Goal: Task Accomplishment & Management: Use online tool/utility

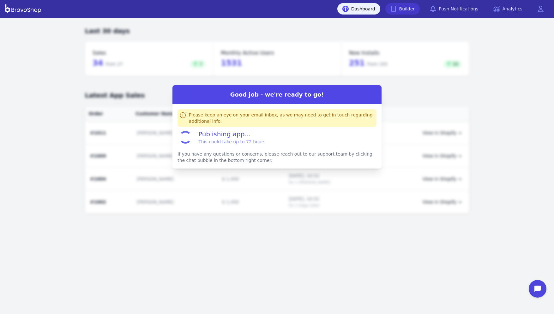
click at [407, 9] on link "Builder" at bounding box center [402, 8] width 35 height 11
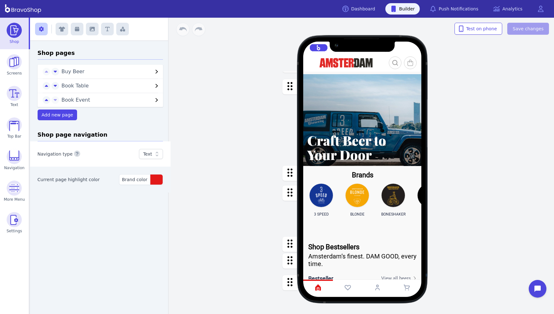
scroll to position [41, 0]
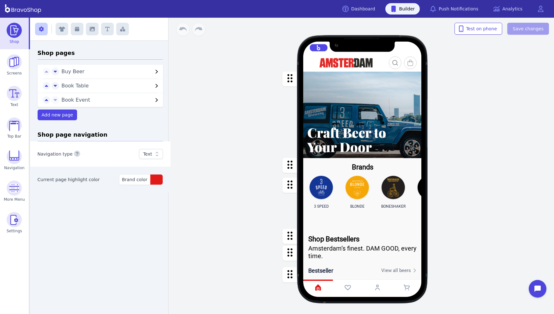
click at [369, 169] on div "button" at bounding box center [362, 165] width 118 height 14
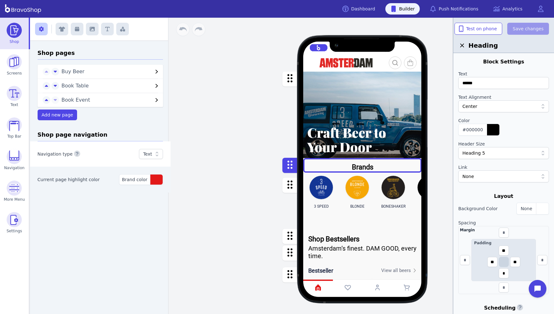
click at [369, 186] on div "button" at bounding box center [362, 201] width 118 height 56
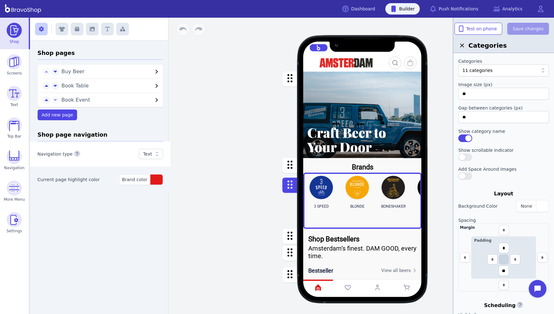
scroll to position [117, 0]
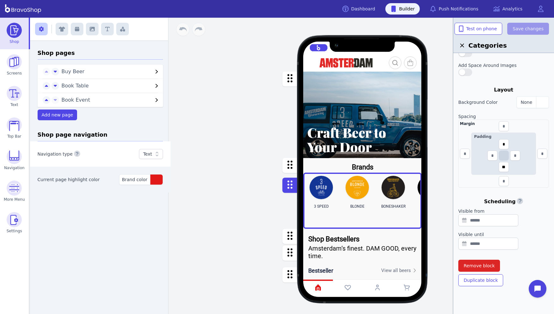
click at [284, 186] on button "button" at bounding box center [289, 185] width 15 height 15
click at [338, 236] on div "button" at bounding box center [362, 236] width 118 height 15
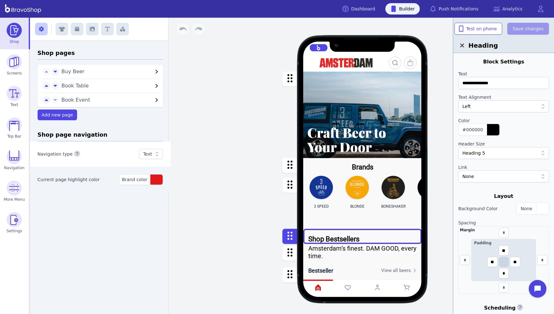
click at [331, 198] on div "button" at bounding box center [362, 201] width 118 height 56
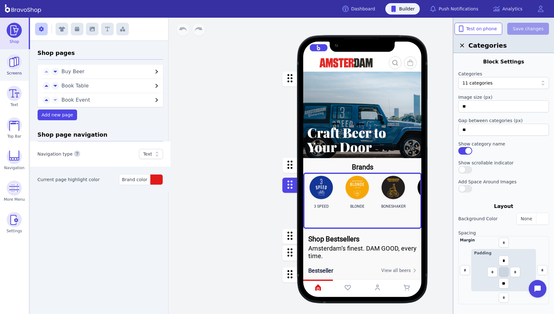
click at [16, 62] on img at bounding box center [14, 61] width 15 height 15
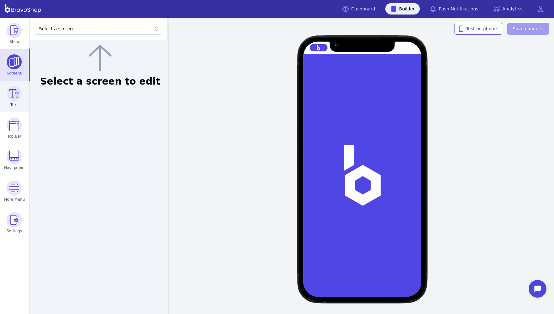
click at [21, 96] on img at bounding box center [14, 93] width 15 height 15
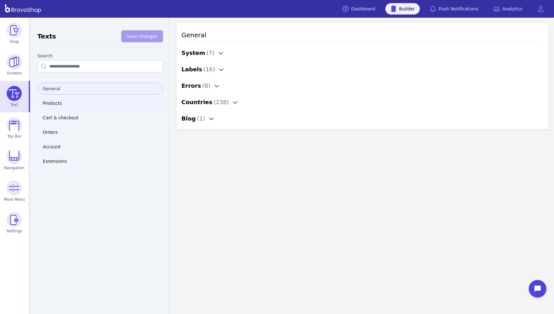
click at [52, 101] on link "Products" at bounding box center [100, 103] width 125 height 12
click at [207, 53] on div "Product List ( 1 )" at bounding box center [206, 53] width 48 height 9
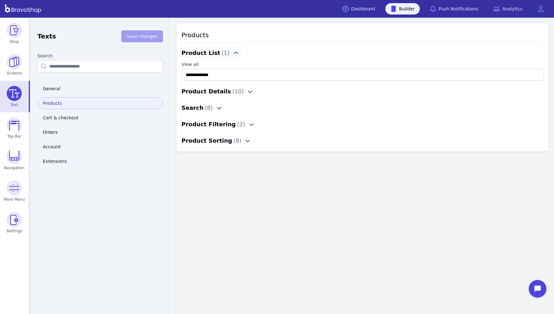
click at [206, 53] on div "Product List ( 1 )" at bounding box center [206, 53] width 48 height 9
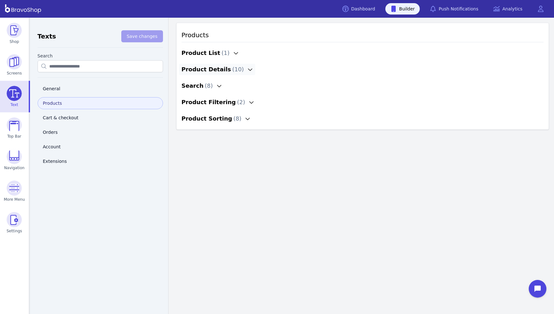
click at [205, 71] on div "Product Details ( 10 )" at bounding box center [213, 69] width 63 height 9
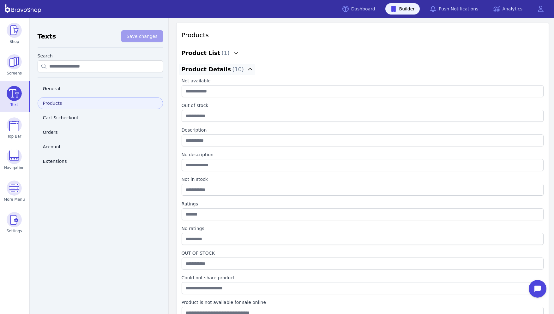
click at [205, 70] on div "Product Details ( 10 )" at bounding box center [213, 69] width 63 height 9
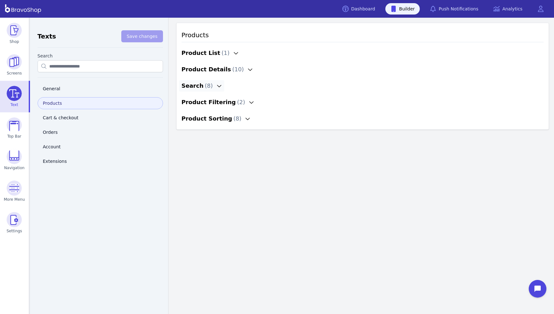
click at [217, 86] on icon "button" at bounding box center [219, 85] width 5 height 5
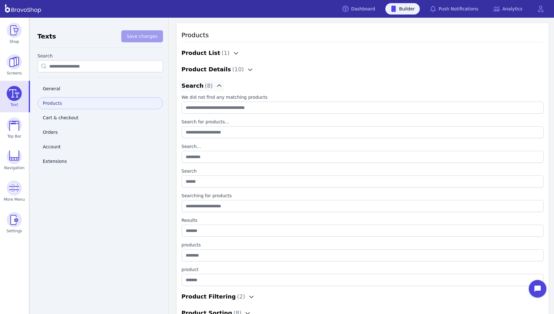
click at [217, 85] on icon "button" at bounding box center [219, 85] width 5 height 5
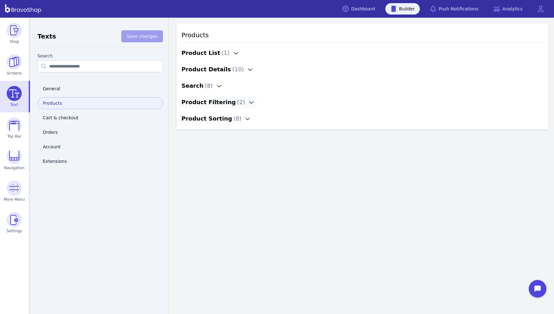
click at [249, 102] on icon "button" at bounding box center [251, 102] width 5 height 5
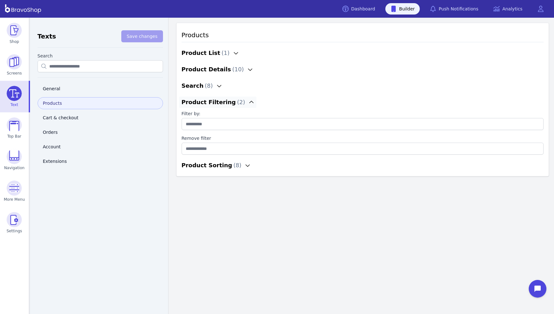
click at [249, 102] on icon "button" at bounding box center [251, 102] width 5 height 5
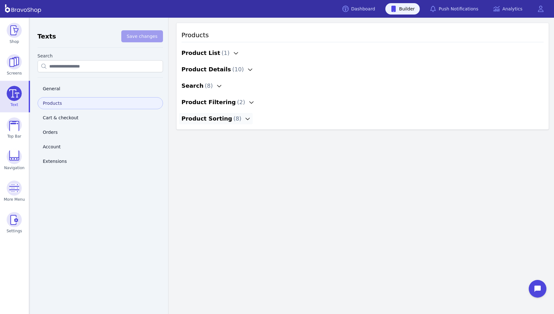
click at [245, 121] on icon "button" at bounding box center [247, 118] width 5 height 5
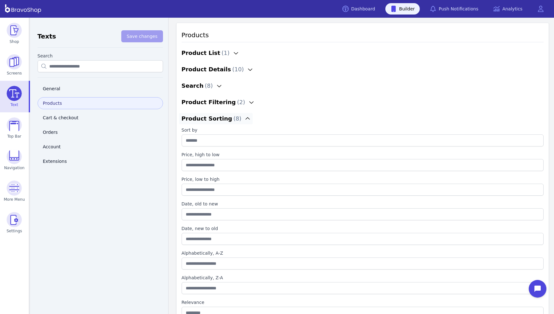
click at [245, 121] on icon "button" at bounding box center [247, 118] width 5 height 5
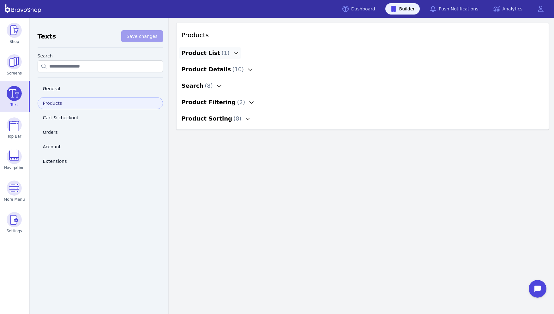
click at [233, 52] on icon "button" at bounding box center [235, 53] width 5 height 5
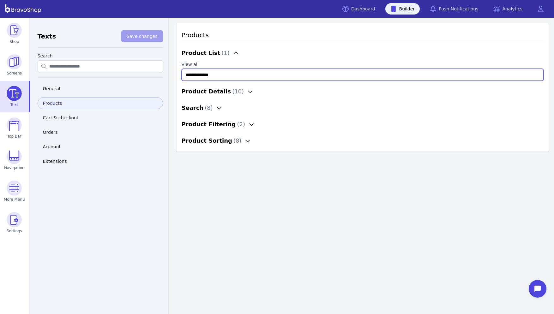
click at [223, 75] on all "**********" at bounding box center [363, 75] width 362 height 12
click at [233, 54] on icon "button" at bounding box center [235, 53] width 5 height 5
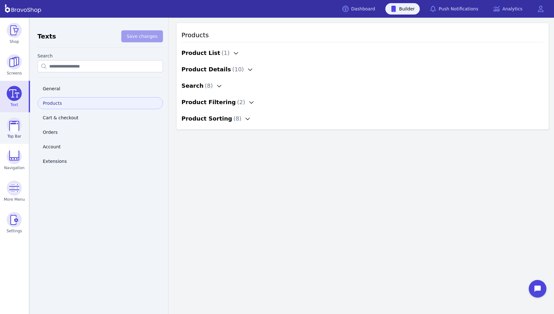
click at [15, 129] on img at bounding box center [14, 124] width 15 height 15
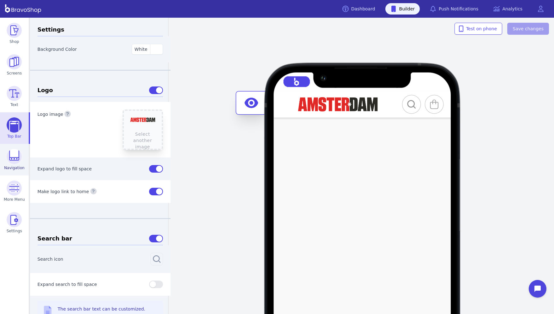
click at [13, 158] on img at bounding box center [14, 156] width 15 height 15
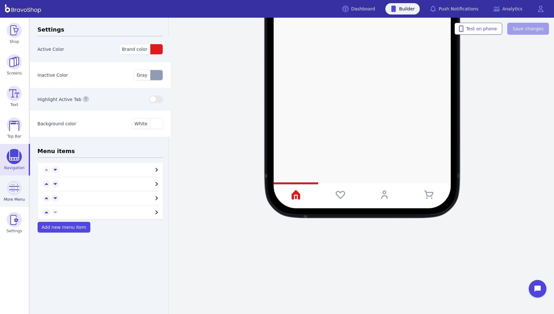
click at [14, 189] on img at bounding box center [14, 188] width 15 height 15
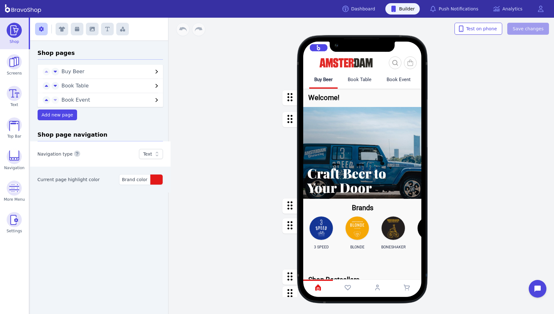
click at [358, 228] on div "button" at bounding box center [362, 241] width 118 height 56
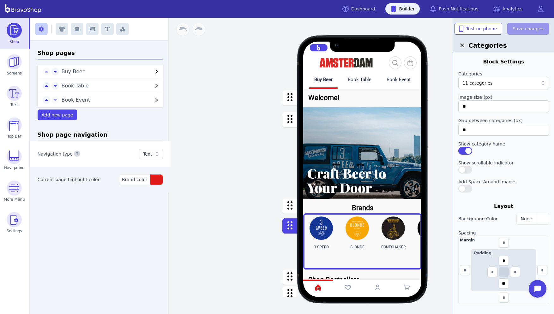
scroll to position [117, 0]
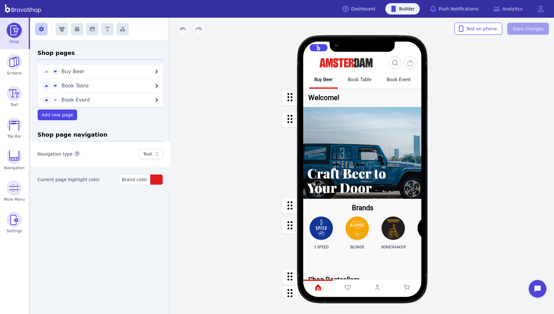
click at [358, 228] on div "button" at bounding box center [362, 241] width 118 height 56
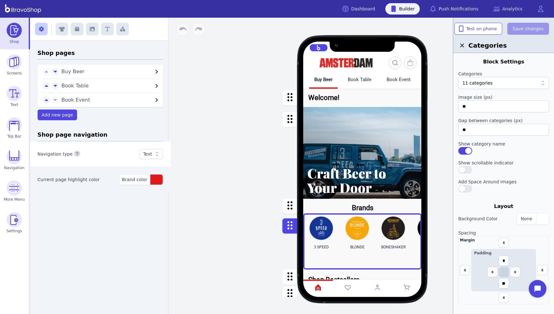
scroll to position [117, 0]
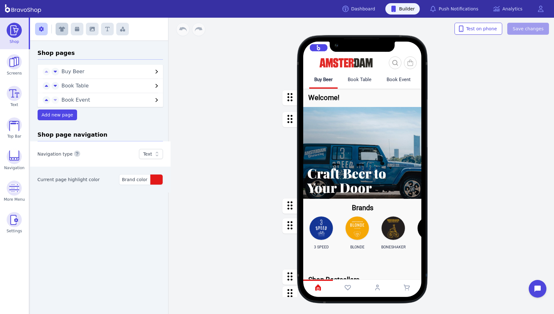
click at [61, 30] on icon "button" at bounding box center [62, 29] width 6 height 5
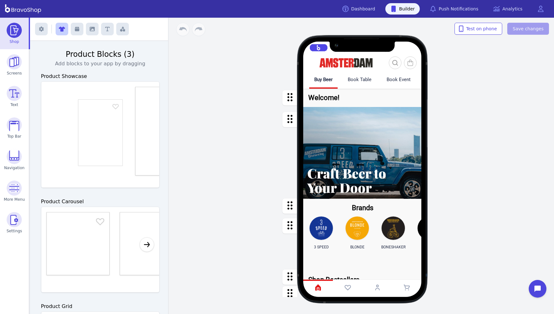
scroll to position [0, 64]
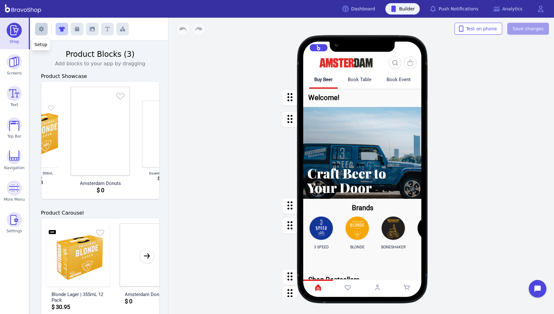
click at [43, 28] on button "button" at bounding box center [41, 29] width 13 height 13
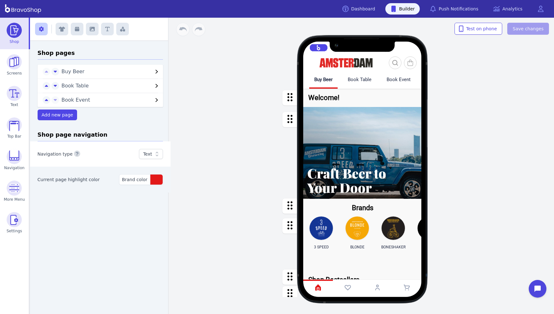
click at [155, 72] on icon "button" at bounding box center [157, 72] width 8 height 8
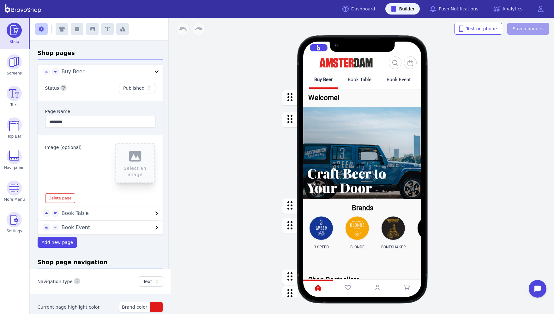
click at [153, 71] on icon "button" at bounding box center [157, 72] width 8 height 8
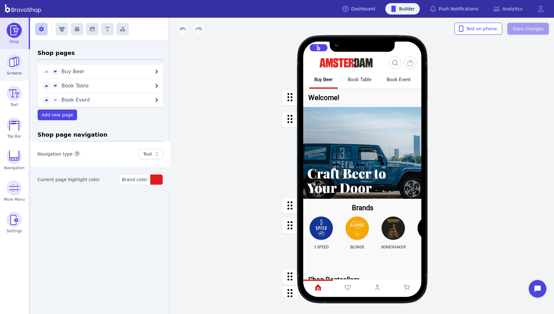
click at [15, 72] on span "Screens" at bounding box center [14, 73] width 15 height 5
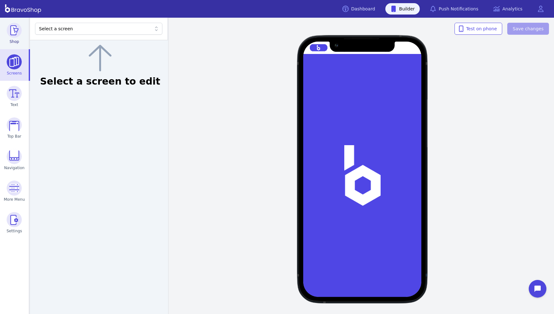
click at [16, 33] on img at bounding box center [14, 30] width 15 height 15
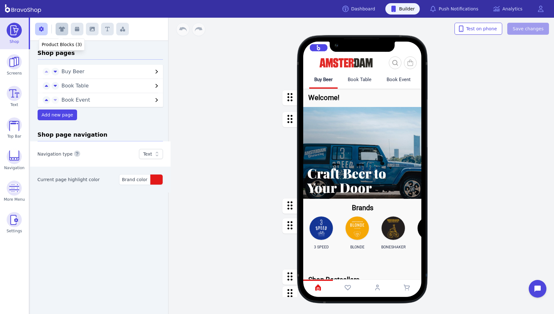
click at [61, 33] on button "button" at bounding box center [62, 29] width 13 height 13
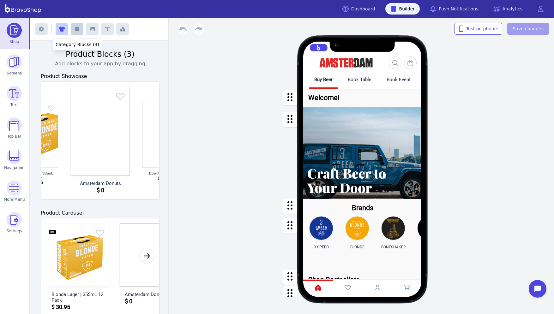
click at [75, 29] on icon "button" at bounding box center [77, 29] width 4 height 4
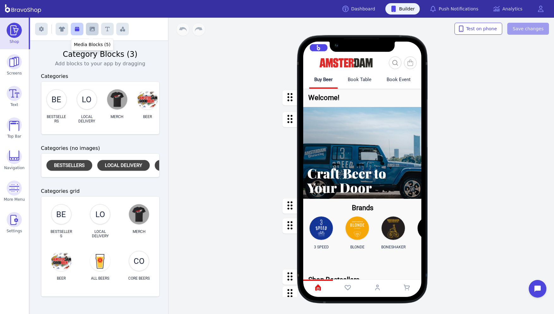
click at [94, 32] on button "button" at bounding box center [92, 29] width 13 height 13
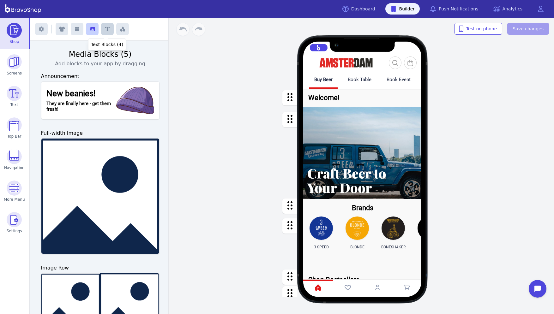
click at [104, 32] on button "button" at bounding box center [107, 29] width 13 height 13
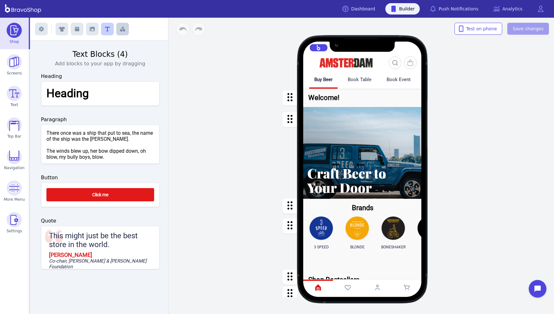
click at [120, 31] on icon "button" at bounding box center [122, 29] width 5 height 5
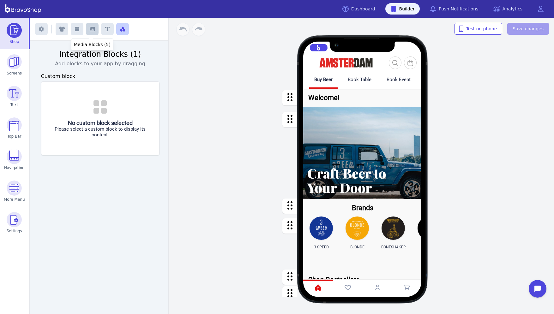
click at [86, 33] on button "button" at bounding box center [92, 29] width 13 height 13
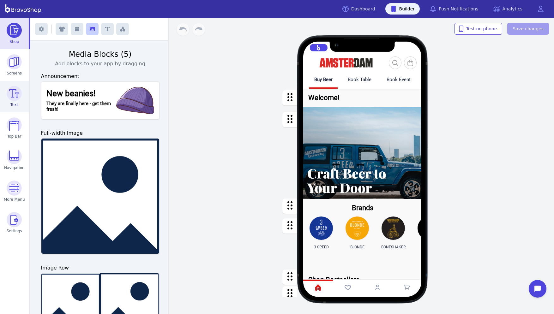
click at [20, 103] on link "Text" at bounding box center [14, 97] width 29 height 32
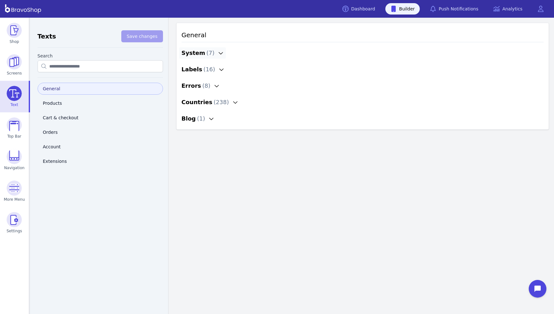
click at [191, 53] on div "System ( 7 )" at bounding box center [198, 53] width 33 height 9
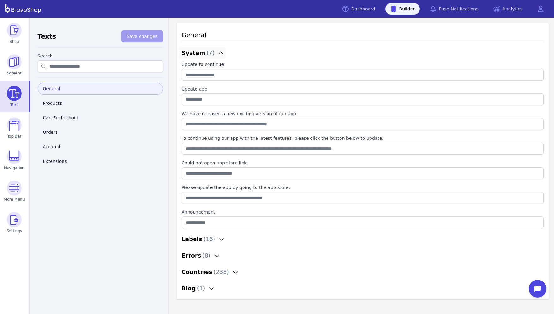
click at [191, 53] on div "System ( 7 )" at bounding box center [198, 53] width 33 height 9
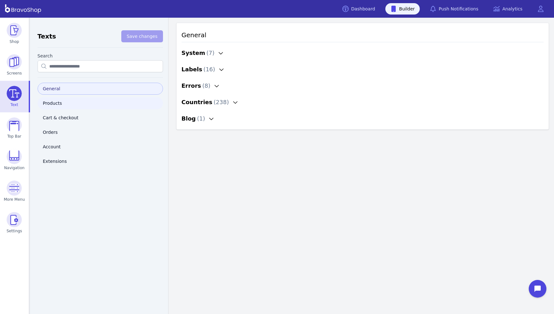
click at [54, 104] on link "Products" at bounding box center [100, 103] width 125 height 12
click at [233, 53] on icon "button" at bounding box center [235, 53] width 5 height 5
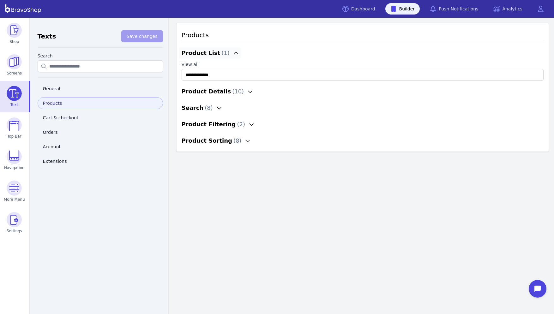
click at [233, 53] on icon "button" at bounding box center [235, 53] width 5 height 5
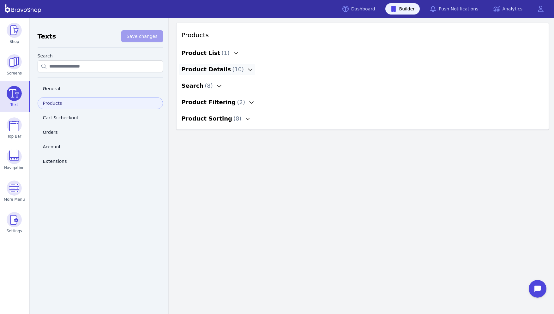
click at [236, 70] on button "Product Details ( 10 )" at bounding box center [217, 69] width 76 height 11
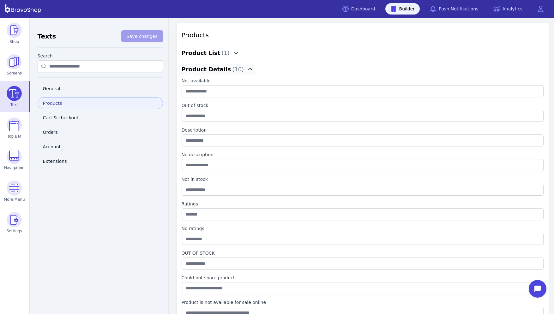
click at [248, 70] on icon "button" at bounding box center [250, 69] width 5 height 5
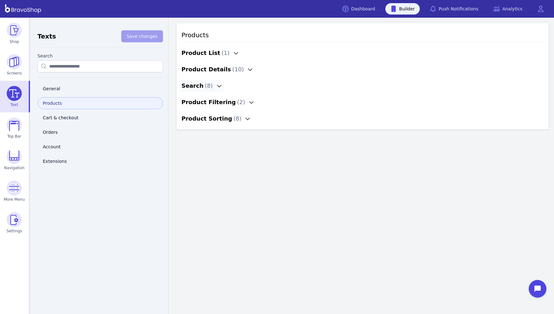
click at [217, 87] on icon "button" at bounding box center [219, 86] width 4 height 2
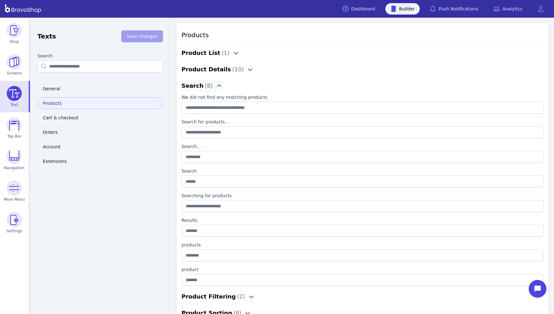
click at [217, 86] on icon "button" at bounding box center [219, 85] width 4 height 2
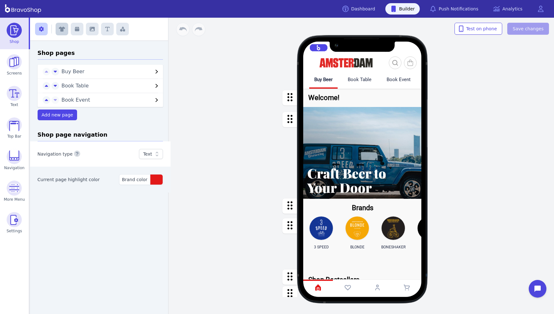
click at [61, 30] on icon "button" at bounding box center [62, 29] width 6 height 5
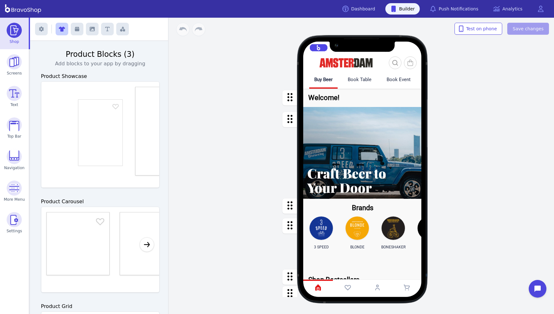
scroll to position [0, 64]
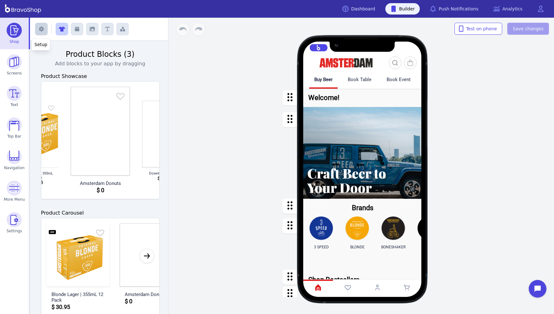
click at [43, 28] on button "button" at bounding box center [41, 29] width 13 height 13
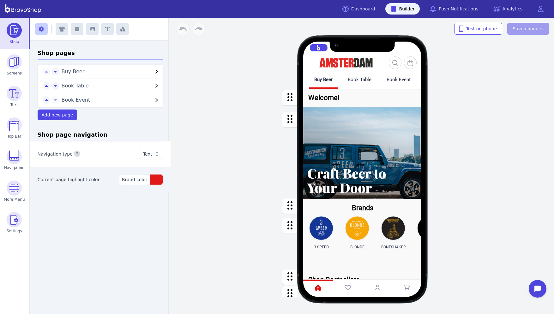
click at [155, 72] on icon "button" at bounding box center [157, 72] width 8 height 8
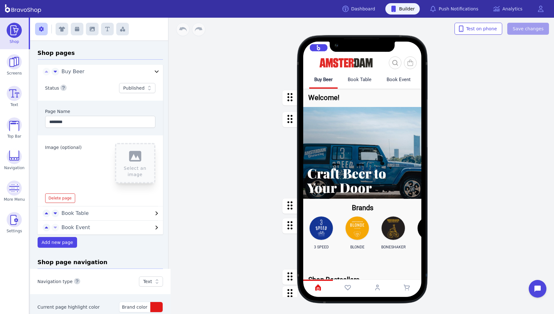
click at [153, 71] on icon "button" at bounding box center [157, 72] width 8 height 8
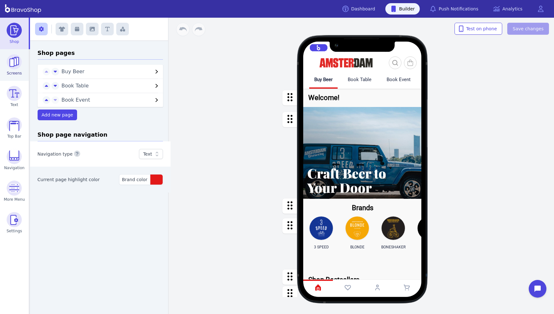
click at [15, 72] on span "Screens" at bounding box center [14, 73] width 15 height 5
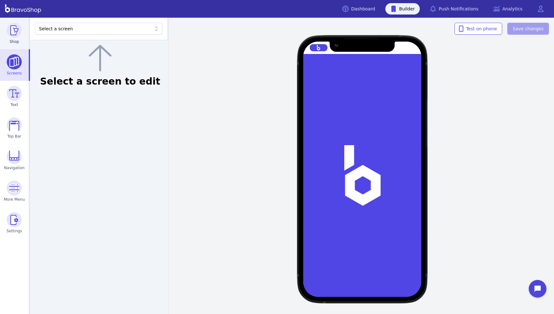
click at [16, 33] on img at bounding box center [14, 30] width 15 height 15
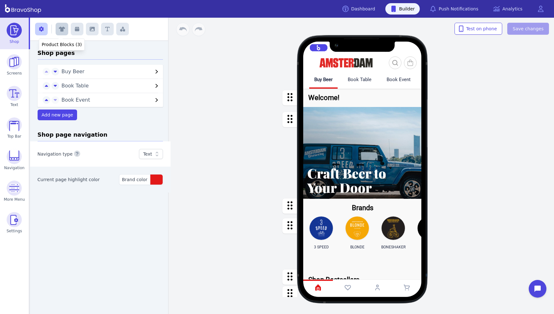
click at [61, 33] on button "button" at bounding box center [62, 29] width 13 height 13
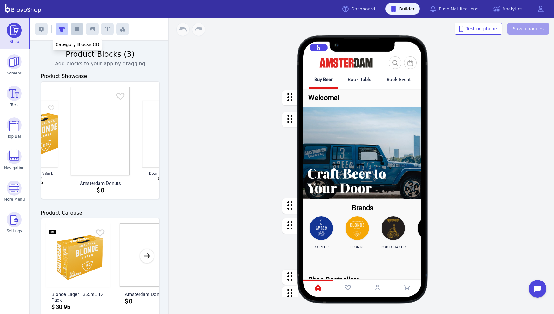
click at [75, 29] on icon "button" at bounding box center [77, 29] width 4 height 4
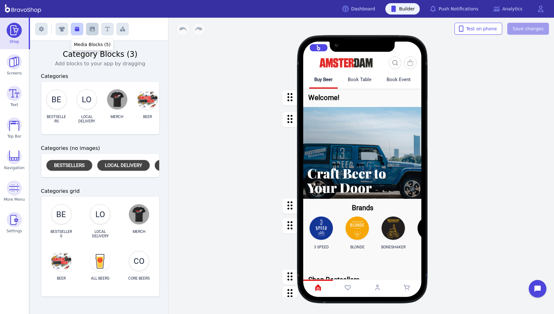
click at [94, 32] on button "button" at bounding box center [92, 29] width 13 height 13
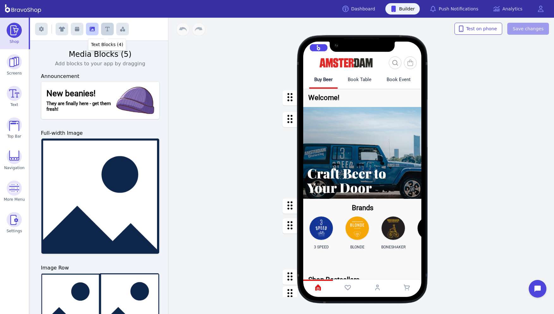
click at [104, 32] on button "button" at bounding box center [107, 29] width 13 height 13
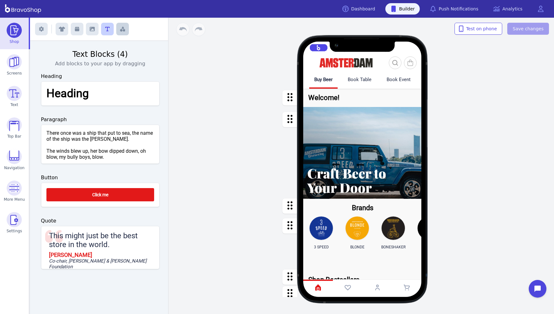
click at [120, 31] on icon "button" at bounding box center [122, 29] width 5 height 5
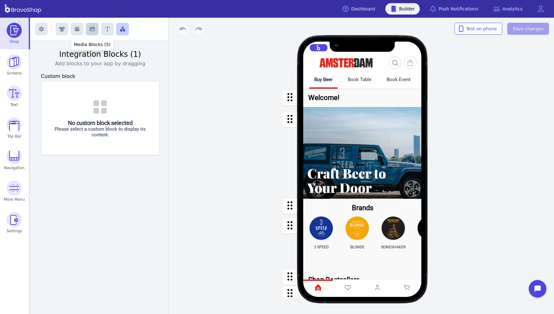
click at [86, 33] on button "button" at bounding box center [92, 29] width 13 height 13
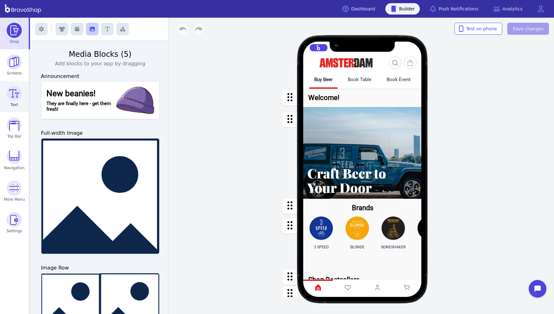
click at [20, 103] on link "Text" at bounding box center [14, 97] width 29 height 32
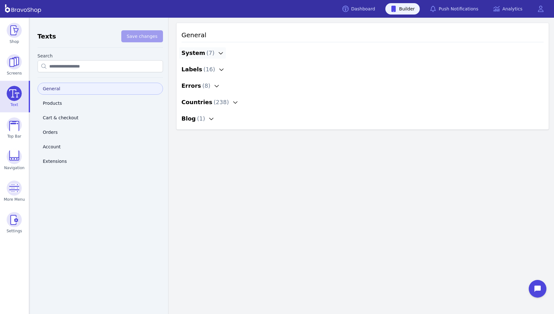
click at [191, 53] on div "System ( 7 )" at bounding box center [198, 53] width 33 height 9
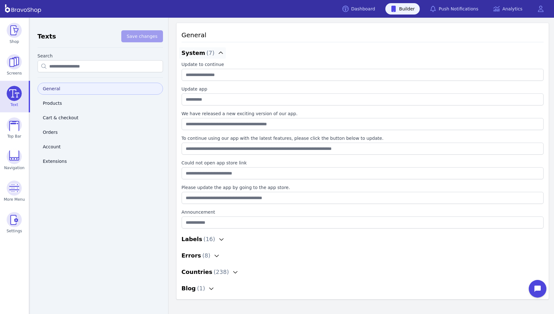
click at [191, 53] on div "System ( 7 )" at bounding box center [198, 53] width 33 height 9
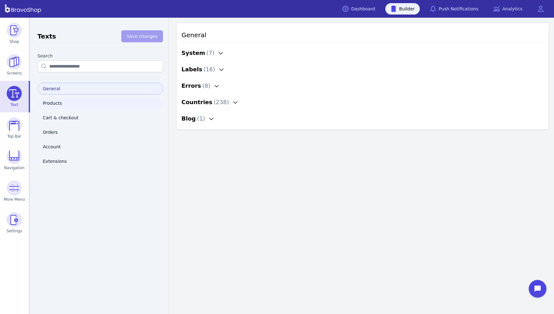
click at [54, 104] on link "Products" at bounding box center [100, 103] width 125 height 12
click at [233, 53] on icon "button" at bounding box center [235, 53] width 5 height 5
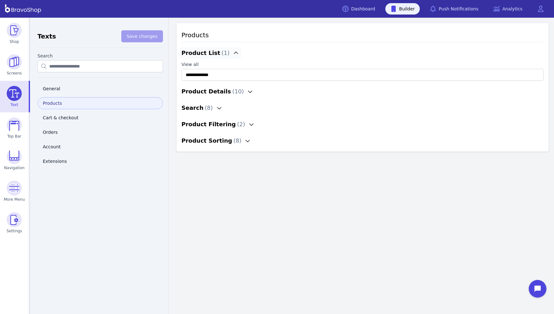
click at [233, 53] on icon "button" at bounding box center [235, 53] width 5 height 5
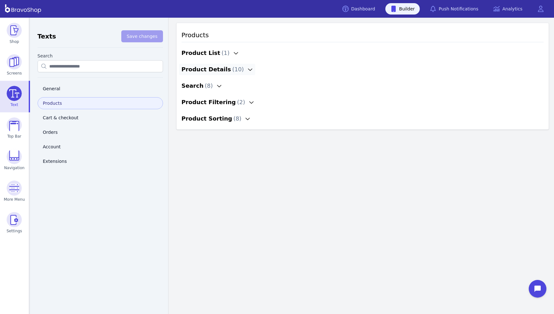
click at [236, 70] on button "Product Details ( 10 )" at bounding box center [217, 69] width 76 height 11
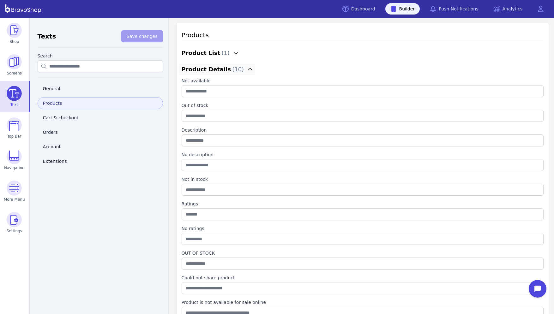
click at [248, 70] on icon "button" at bounding box center [250, 69] width 5 height 5
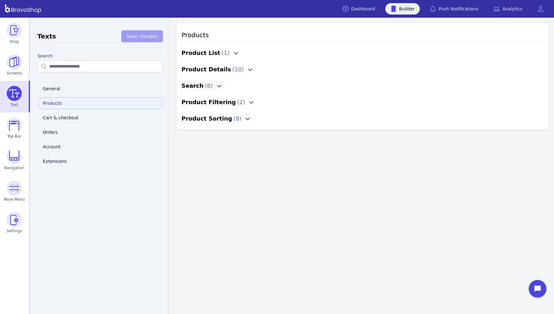
click at [217, 87] on icon "button" at bounding box center [219, 86] width 4 height 2
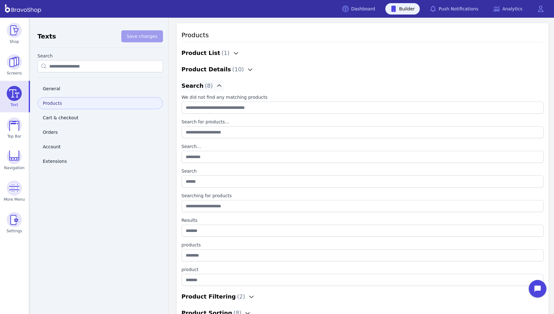
click at [217, 86] on icon "button" at bounding box center [219, 85] width 4 height 2
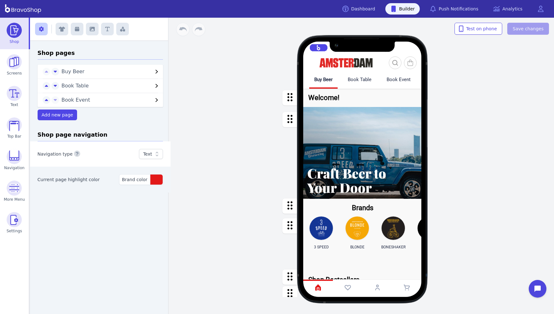
click at [345, 203] on div "button" at bounding box center [362, 206] width 118 height 14
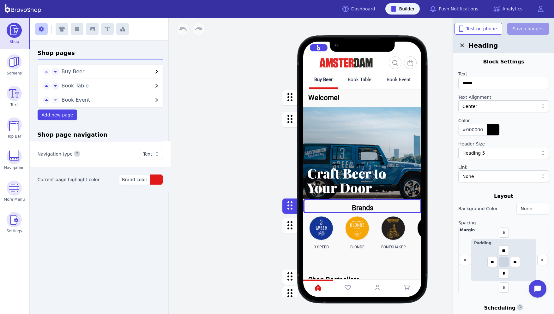
click at [349, 228] on div "button" at bounding box center [362, 241] width 118 height 56
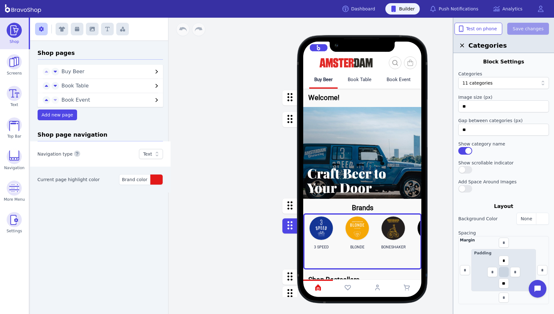
click at [292, 225] on div "Exit builder Shop pages Buy Beer Book Table Book Event Add new page Shop page n…" at bounding box center [292, 166] width 524 height 297
click at [496, 82] on div at bounding box center [515, 83] width 45 height 6
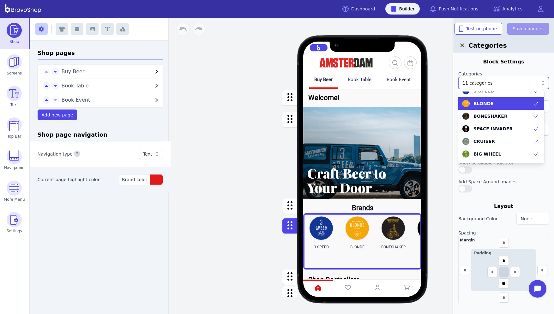
scroll to position [77, 0]
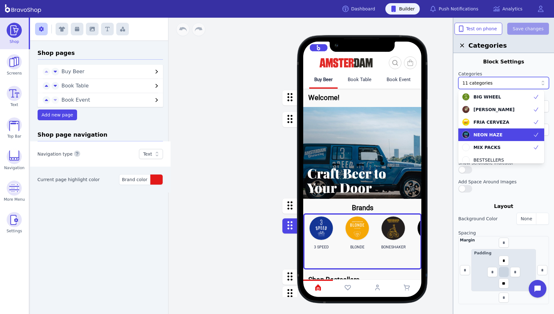
click at [533, 135] on icon at bounding box center [536, 135] width 6 height 6
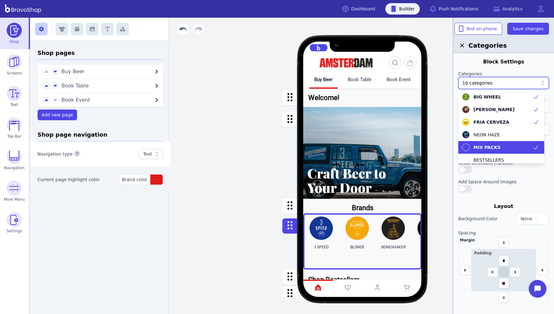
click at [271, 149] on div "Buy Beer Book Table Book Event Welcome! Brands 3 SPEED BLONDE BONESHAKER SPACE …" at bounding box center [362, 166] width 383 height 297
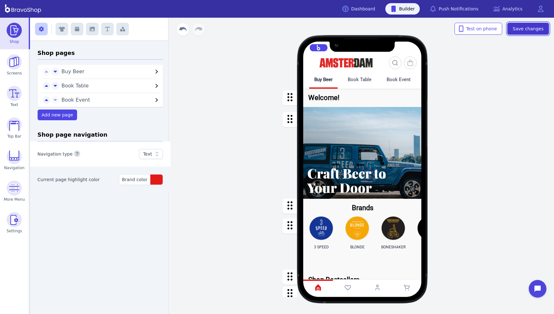
click at [516, 29] on span "Save changes" at bounding box center [528, 29] width 31 height 6
click at [345, 203] on div "button" at bounding box center [362, 206] width 118 height 14
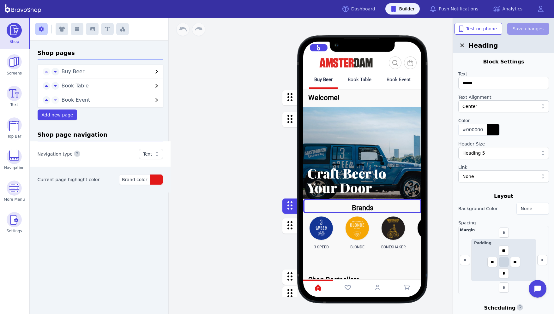
click at [349, 228] on div "button" at bounding box center [362, 241] width 118 height 56
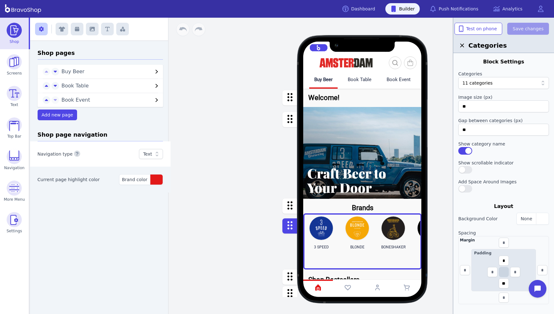
click at [292, 225] on div "Exit builder Shop pages Buy Beer Book Table Book Event Add new page Shop page n…" at bounding box center [292, 166] width 524 height 297
click at [496, 82] on div at bounding box center [515, 83] width 45 height 6
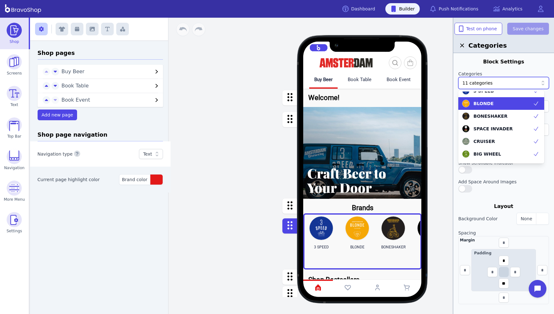
scroll to position [77, 0]
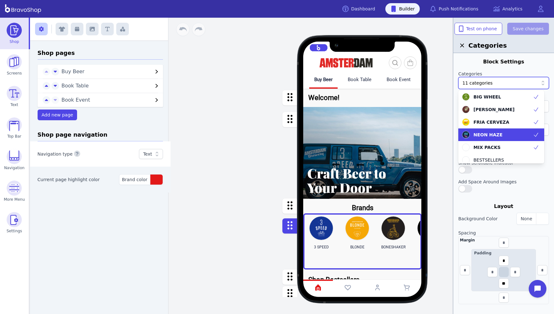
click at [533, 135] on icon at bounding box center [536, 135] width 6 height 6
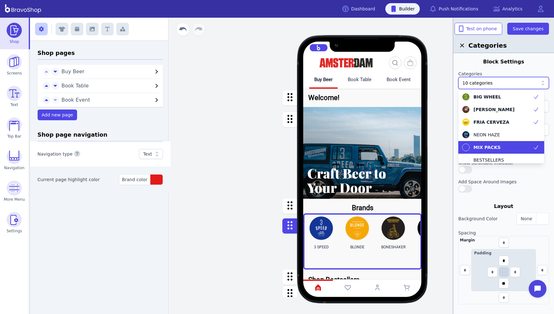
click at [271, 149] on div "Buy Beer Book Table Book Event Welcome! Brands 3 SPEED BLONDE BONESHAKER SPACE …" at bounding box center [362, 166] width 383 height 297
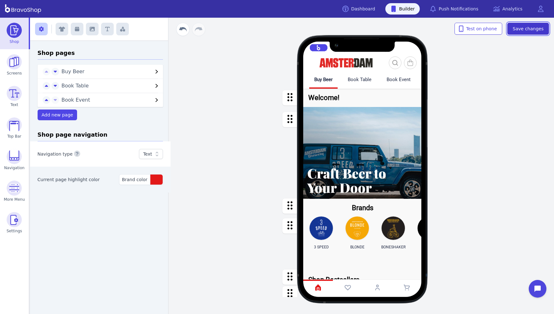
click at [516, 29] on span "Save changes" at bounding box center [528, 29] width 31 height 6
